Goal: Task Accomplishment & Management: Use online tool/utility

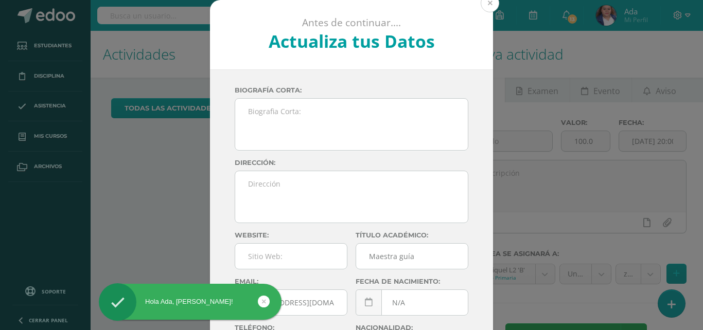
click at [484, 3] on button at bounding box center [490, 3] width 19 height 19
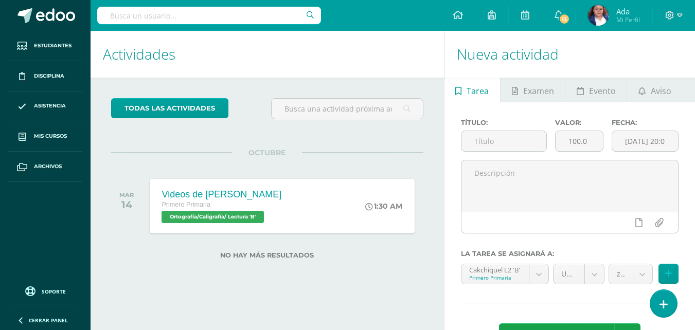
click at [297, 151] on div "Actividades Actividad todas las Actividades No tienes actividades Échale un vis…" at bounding box center [265, 200] width 358 height 338
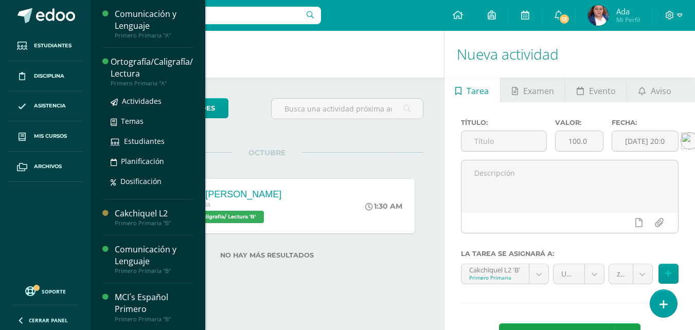
click at [125, 69] on div "Ortografía/Caligrafía/ Lectura" at bounding box center [152, 68] width 82 height 24
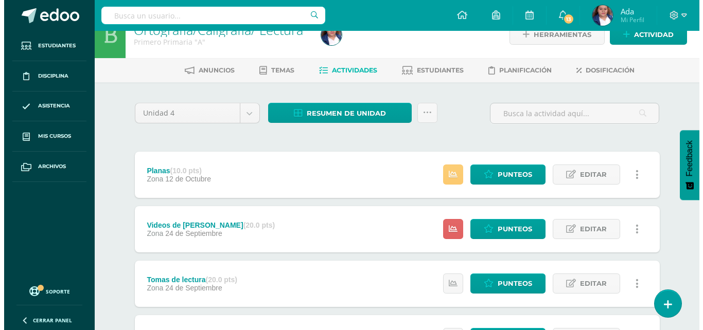
scroll to position [20, 0]
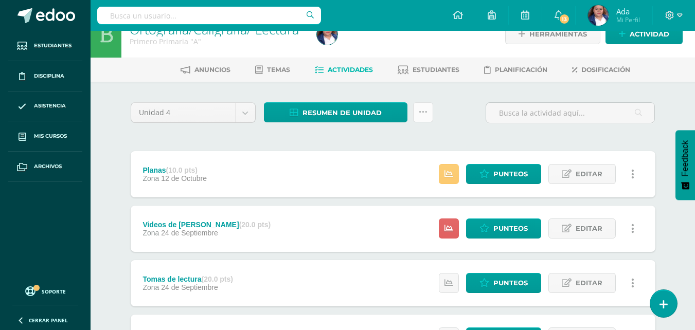
click at [424, 115] on icon at bounding box center [423, 112] width 9 height 9
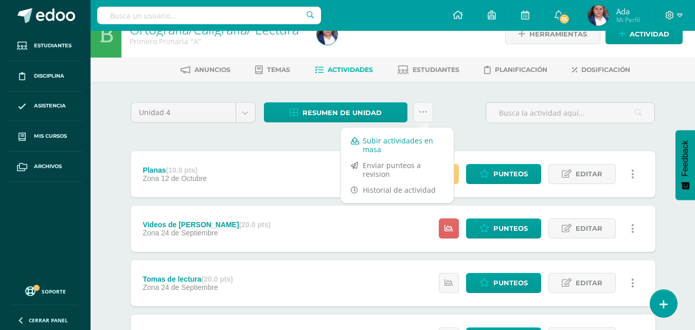
click at [386, 142] on link "Subir actividades en masa" at bounding box center [397, 145] width 113 height 25
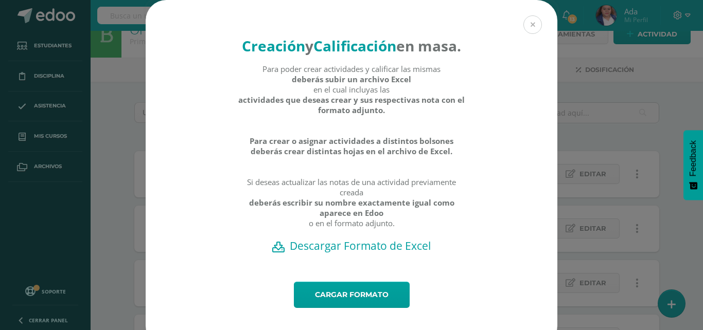
click at [532, 30] on button at bounding box center [532, 24] width 19 height 19
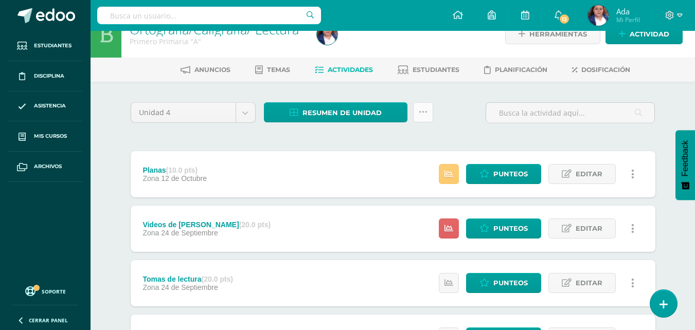
click at [420, 115] on icon at bounding box center [423, 112] width 9 height 9
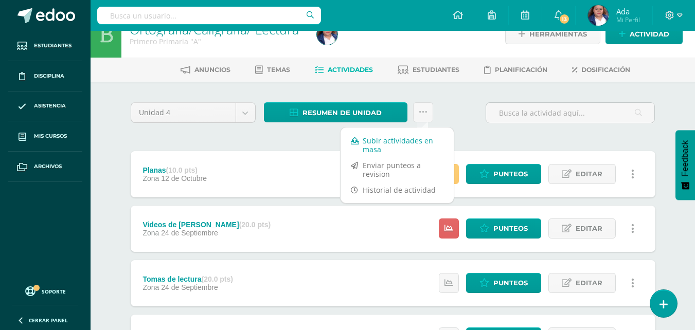
click at [381, 151] on link "Subir actividades en masa" at bounding box center [397, 145] width 113 height 25
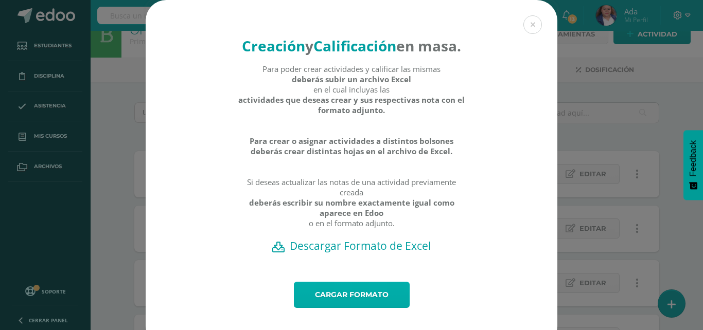
click at [347, 308] on link "Cargar formato" at bounding box center [352, 295] width 116 height 26
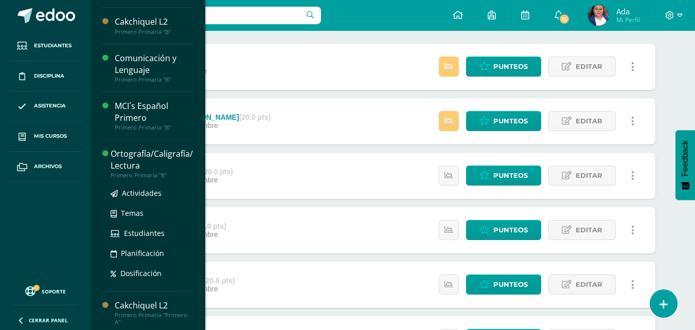
scroll to position [93, 0]
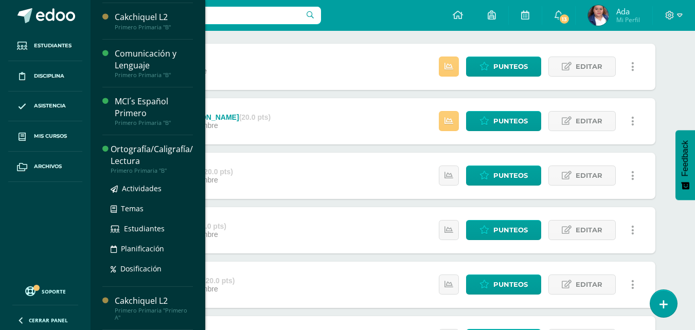
click at [127, 156] on div "Ortografía/Caligrafía/ Lectura" at bounding box center [152, 156] width 82 height 24
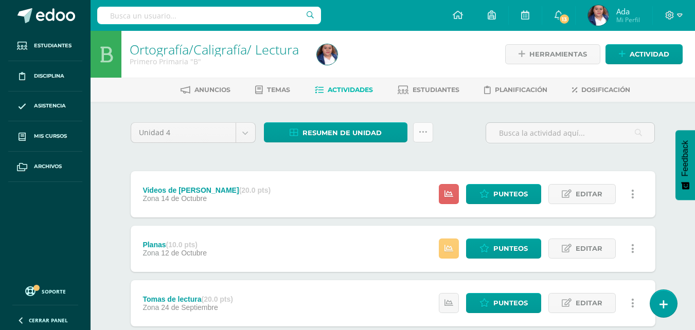
click at [425, 131] on icon at bounding box center [423, 132] width 9 height 9
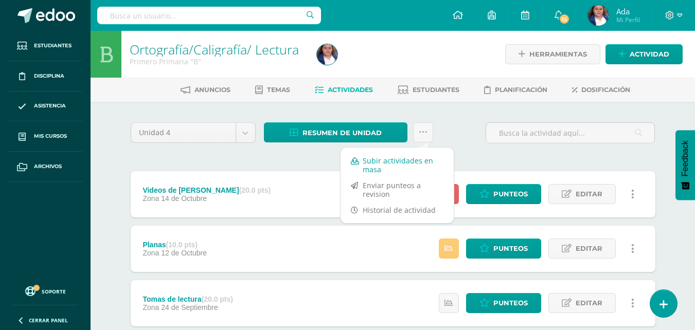
click at [402, 167] on link "Subir actividades en masa" at bounding box center [397, 165] width 113 height 25
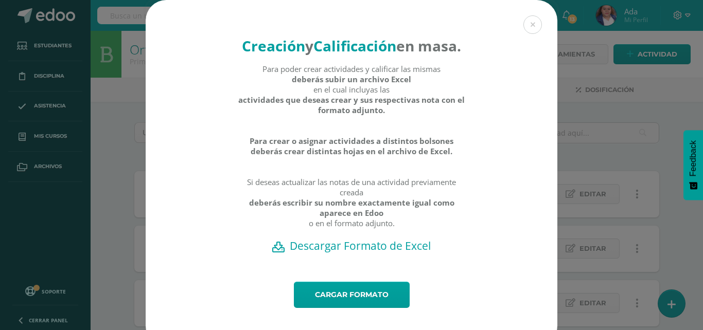
scroll to position [36, 0]
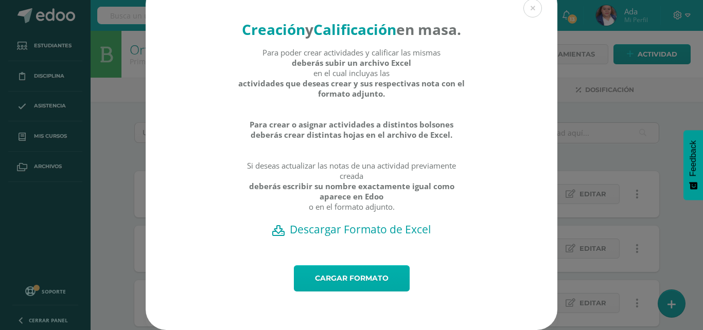
click at [351, 273] on link "Cargar formato" at bounding box center [352, 279] width 116 height 26
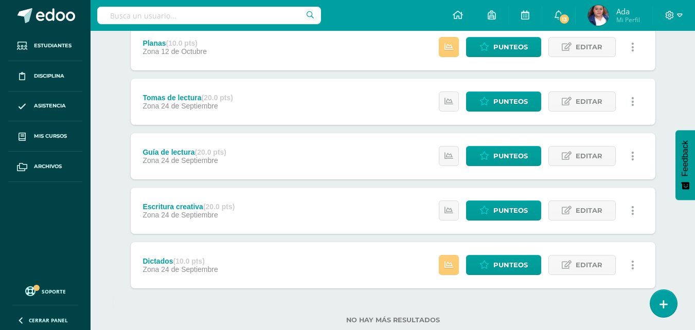
scroll to position [228, 0]
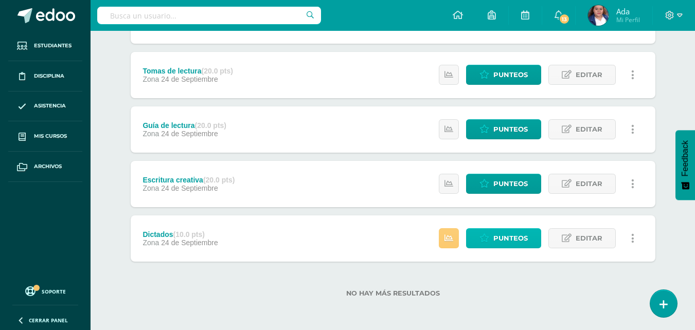
click at [495, 233] on span "Punteos" at bounding box center [510, 238] width 34 height 19
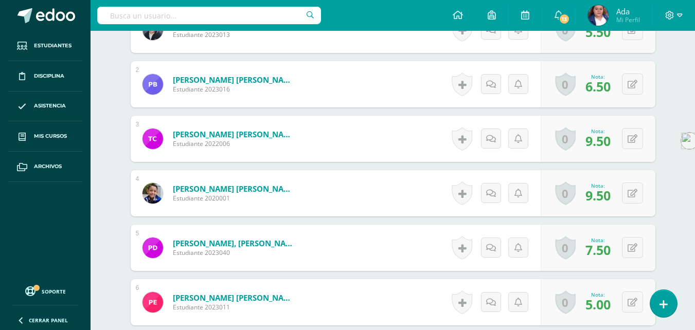
scroll to position [361, 0]
